Goal: Task Accomplishment & Management: Complete application form

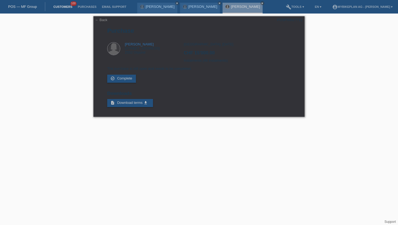
click at [58, 8] on link "Customers" at bounding box center [63, 6] width 24 height 3
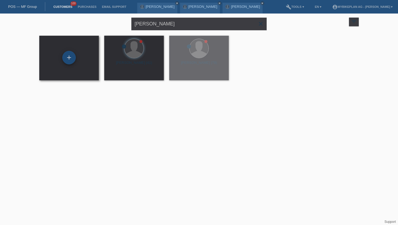
click at [69, 55] on div "+" at bounding box center [69, 58] width 14 height 14
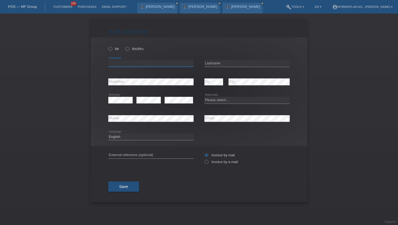
click at [137, 63] on input "text" at bounding box center [150, 63] width 85 height 7
paste input "[PERSON_NAME]"
click at [138, 63] on input "[PERSON_NAME]" at bounding box center [150, 63] width 85 height 7
type input "[PERSON_NAME]"
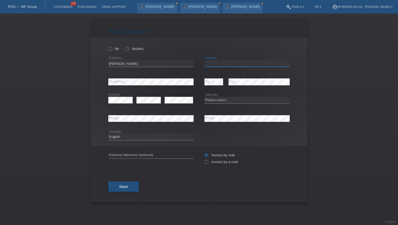
click at [209, 62] on input "text" at bounding box center [246, 63] width 85 height 7
paste input "Imhof"
type input "Imhof"
click at [112, 48] on label "Mr" at bounding box center [113, 49] width 11 height 4
click at [112, 48] on input "Mr" at bounding box center [110, 49] width 4 height 4
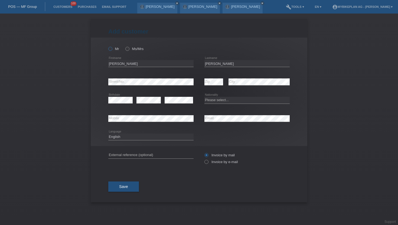
radio input "true"
click at [203, 159] on icon at bounding box center [203, 159] width 0 height 0
click at [205, 163] on input "Invoice by e-mail" at bounding box center [206, 163] width 4 height 7
radio input "true"
click at [213, 103] on select "Please select... Switzerland Austria Germany Liechtenstein ------------ Afghani…" at bounding box center [246, 100] width 85 height 6
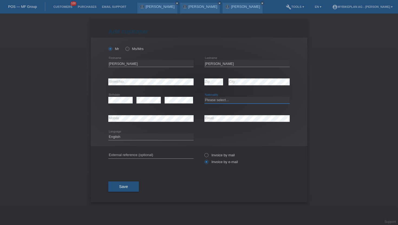
select select "CH"
click at [204, 97] on select "Please select... Switzerland Austria Germany Liechtenstein ------------ Afghani…" at bounding box center [246, 100] width 85 height 6
click at [130, 139] on select "Deutsch Français Italiano English" at bounding box center [150, 137] width 85 height 6
select select "de"
click at [108, 134] on select "Deutsch Français Italiano English" at bounding box center [150, 137] width 85 height 6
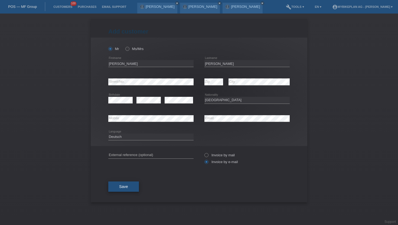
click at [117, 191] on button "Save" at bounding box center [123, 187] width 31 height 10
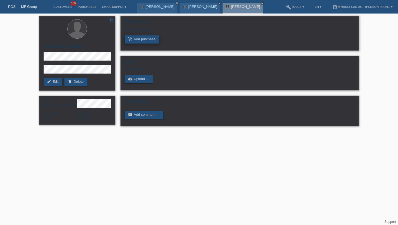
click at [138, 39] on link "add_shopping_cart Add purchase" at bounding box center [142, 39] width 34 height 8
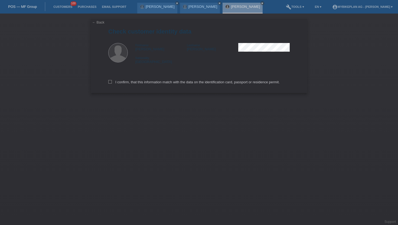
click at [107, 83] on div "← Back Check customer identity data Firstname [PERSON_NAME] Lastname [PERSON_NA…" at bounding box center [199, 56] width 216 height 74
click at [115, 83] on label "I confirm, that this information match with the data on the identification card…" at bounding box center [193, 82] width 171 height 4
click at [112, 83] on input "I confirm, that this information match with the data on the identification card…" at bounding box center [110, 82] width 4 height 4
checkbox input "true"
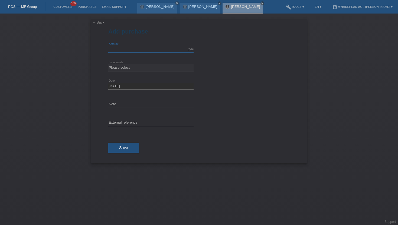
click at [119, 48] on input "text" at bounding box center [150, 49] width 85 height 7
type input "5849.00"
click at [124, 68] on select "Please select 6 instalments 12 instalments 18 instalments 24 instalments 36 ins…" at bounding box center [150, 67] width 85 height 6
select select "488"
click at [108, 64] on select "Please select 6 instalments 12 instalments 18 instalments 24 instalments 36 ins…" at bounding box center [150, 67] width 85 height 6
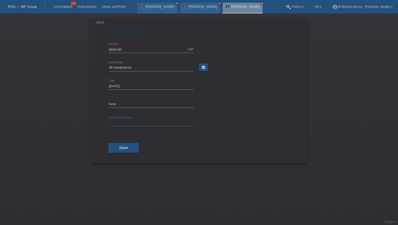
click at [123, 124] on input "text" at bounding box center [150, 123] width 85 height 7
paste input "43899472988"
type input "43899472988"
click at [121, 152] on button "Save" at bounding box center [123, 148] width 31 height 10
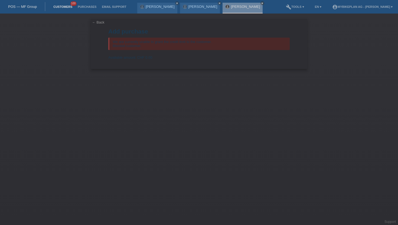
click at [60, 6] on link "Customers" at bounding box center [63, 6] width 24 height 3
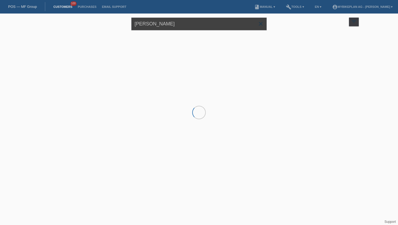
drag, startPoint x: 160, startPoint y: 26, endPoint x: 131, endPoint y: 20, distance: 29.3
click at [131, 20] on input "Peter Vajk" at bounding box center [198, 24] width 135 height 13
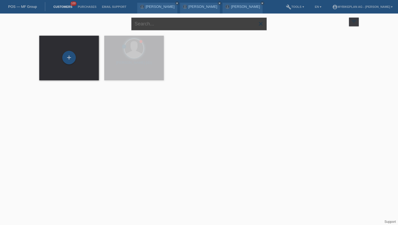
paste input "[PERSON_NAME]"
type input "[PERSON_NAME]"
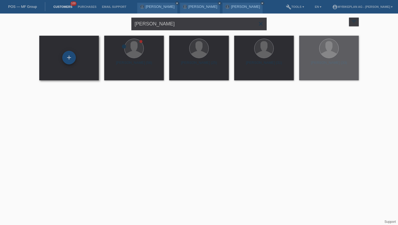
click at [70, 60] on div "+" at bounding box center [69, 57] width 13 height 9
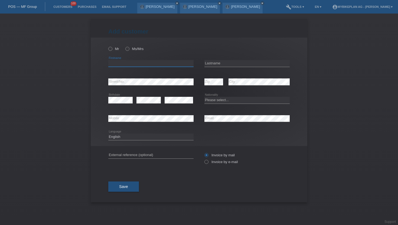
click at [114, 64] on input "text" at bounding box center [150, 63] width 85 height 7
paste input "[PERSON_NAME]"
click at [123, 64] on input "[PERSON_NAME]" at bounding box center [150, 63] width 85 height 7
type input "Sven"
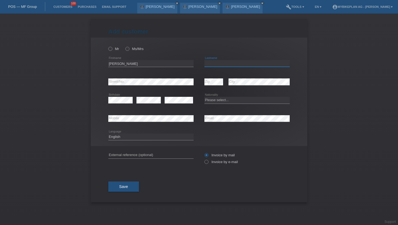
click at [208, 65] on input "text" at bounding box center [246, 63] width 85 height 7
paste input "[PERSON_NAME]"
type input "[PERSON_NAME]"
click at [107, 46] on icon at bounding box center [107, 46] width 0 height 0
click at [111, 50] on input "Mr" at bounding box center [110, 49] width 4 height 4
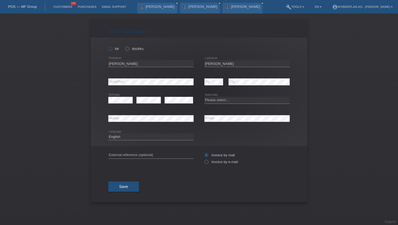
radio input "true"
click at [203, 159] on icon at bounding box center [203, 159] width 0 height 0
click at [207, 165] on input "Invoice by e-mail" at bounding box center [206, 163] width 4 height 7
radio input "true"
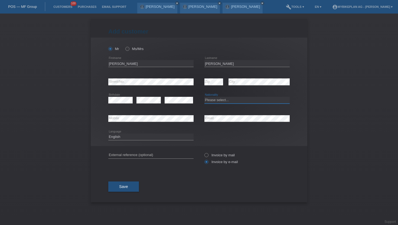
click at [216, 100] on select "Please select... Switzerland Austria Germany Liechtenstein ------------ Afghani…" at bounding box center [246, 100] width 85 height 6
select select "CH"
click at [204, 97] on select "Please select... Switzerland Austria Germany Liechtenstein ------------ Afghani…" at bounding box center [246, 100] width 85 height 6
click at [134, 136] on select "Deutsch Français Italiano English" at bounding box center [150, 137] width 85 height 6
select select "de"
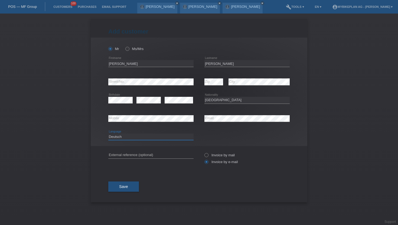
click at [108, 134] on select "Deutsch Français Italiano English" at bounding box center [150, 137] width 85 height 6
click at [121, 185] on span "Save" at bounding box center [123, 187] width 9 height 4
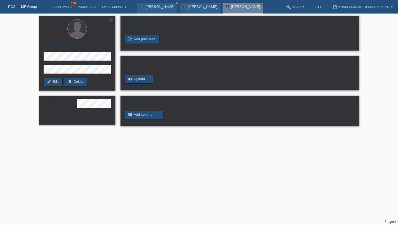
click at [137, 35] on div "No purchases yet" at bounding box center [239, 31] width 229 height 8
click at [136, 39] on link "add_shopping_cart Add purchase" at bounding box center [142, 39] width 34 height 8
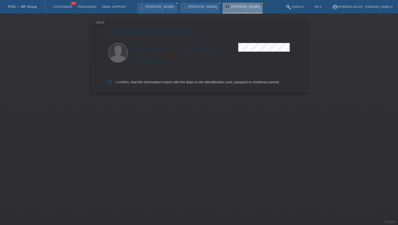
click at [110, 84] on icon at bounding box center [110, 82] width 4 height 4
click at [110, 84] on input "I confirm, that this information match with the data on the identification card…" at bounding box center [110, 82] width 4 height 4
checkbox input "true"
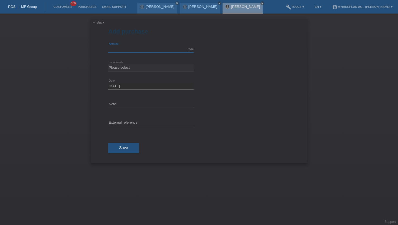
click at [135, 48] on input "text" at bounding box center [150, 49] width 85 height 7
type input "15000.00"
click at [130, 66] on select "Please select 6 instalments 12 instalments 18 instalments 24 instalments 36 ins…" at bounding box center [150, 67] width 85 height 6
select select "488"
click at [108, 64] on select "Please select 6 instalments 12 instalments 18 instalments 24 instalments 36 ins…" at bounding box center [150, 67] width 85 height 6
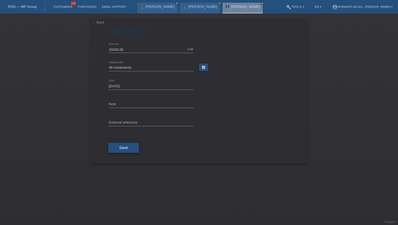
click at [125, 148] on span "Save" at bounding box center [123, 148] width 9 height 4
